Goal: Navigation & Orientation: Find specific page/section

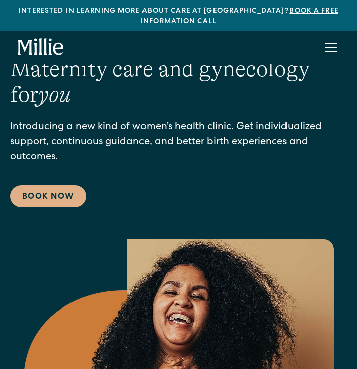
click at [331, 44] on div "menu" at bounding box center [331, 47] width 24 height 24
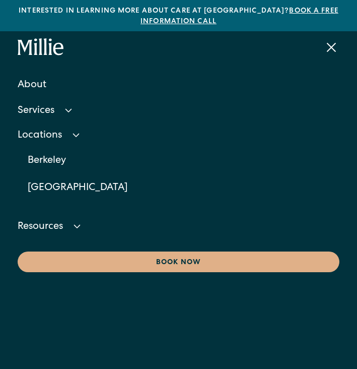
click at [31, 138] on div "Locations" at bounding box center [40, 135] width 44 height 11
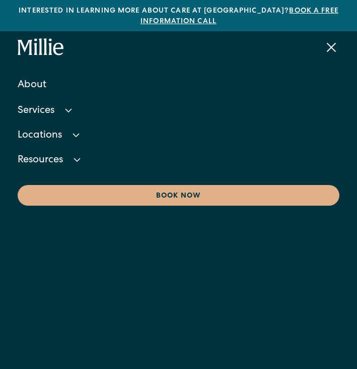
click at [31, 138] on div "Locations" at bounding box center [40, 135] width 44 height 11
click at [38, 83] on link "About" at bounding box center [178, 85] width 321 height 27
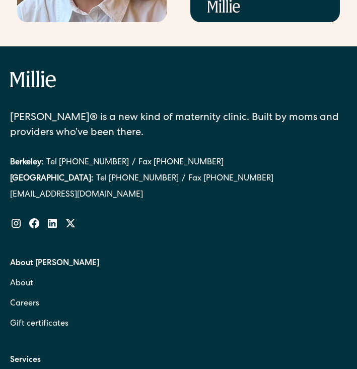
scroll to position [4257, 0]
